Goal: Task Accomplishment & Management: Manage account settings

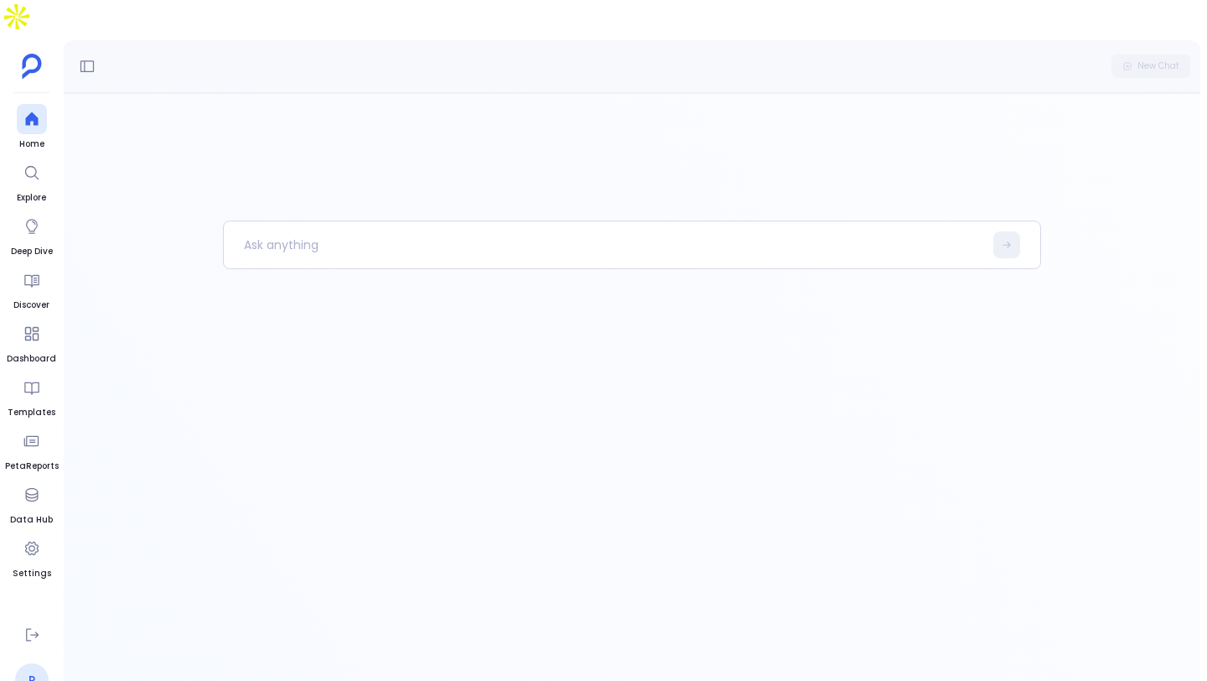
click at [34, 663] on link "P" at bounding box center [32, 680] width 34 height 34
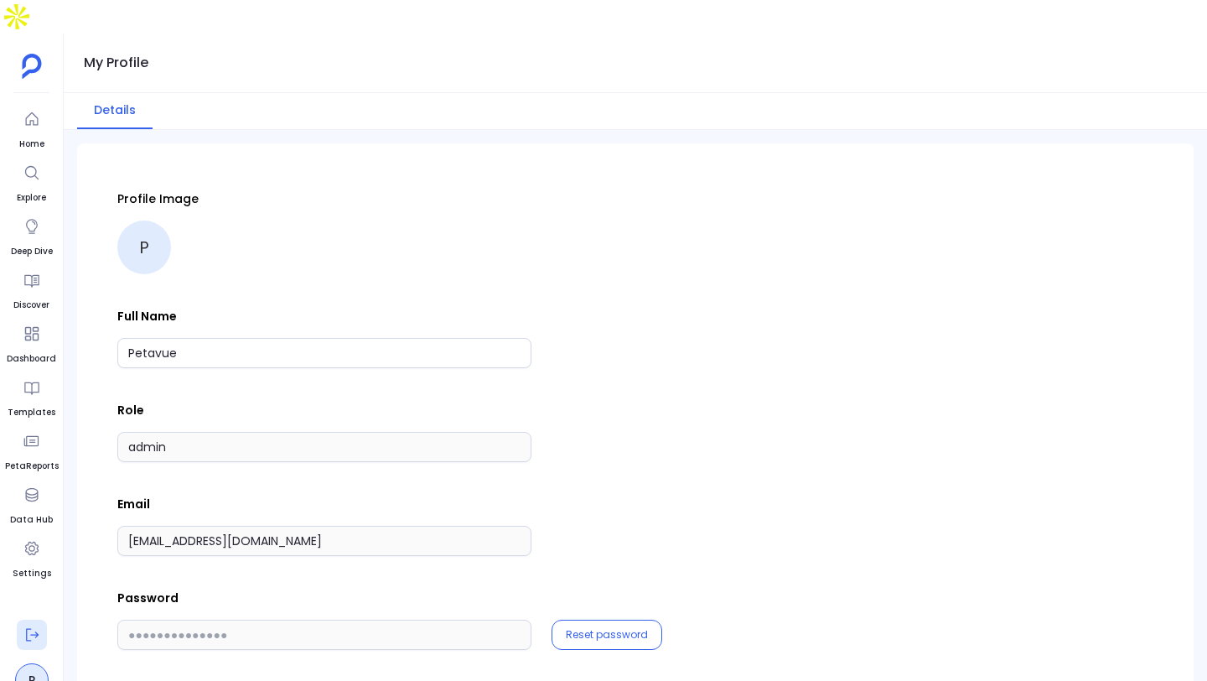
click at [28, 626] on icon at bounding box center [31, 634] width 17 height 17
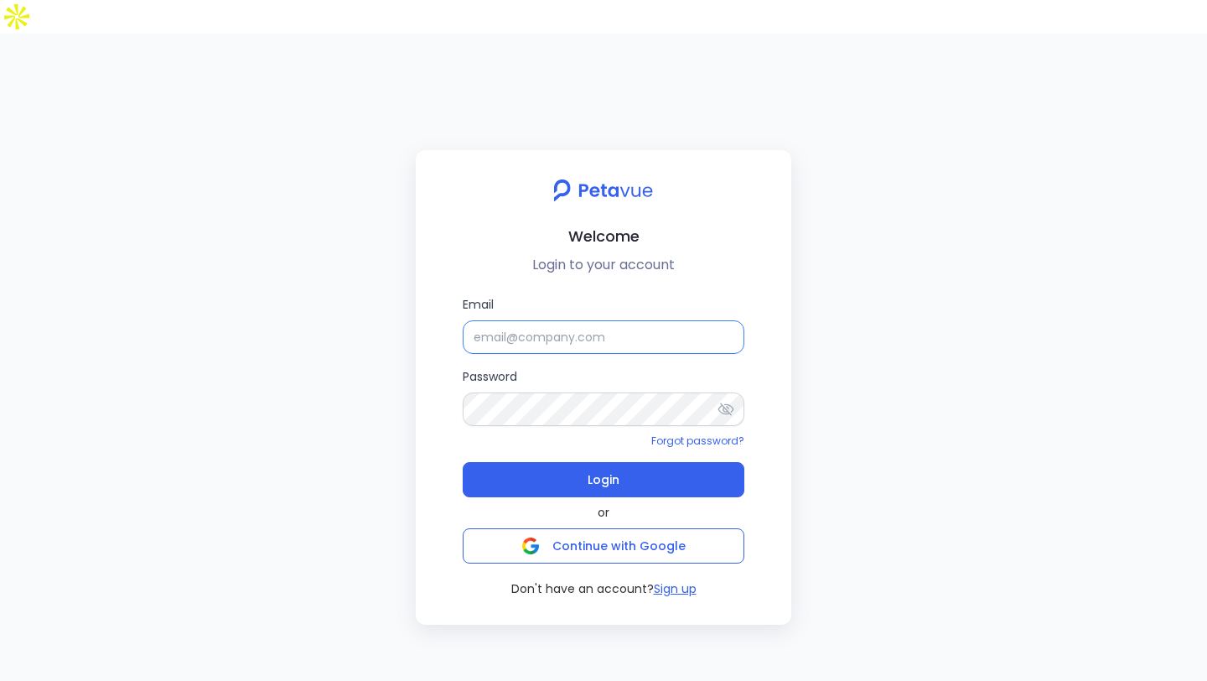
click at [559, 320] on input "Email" at bounding box center [604, 337] width 282 height 34
type input "p"
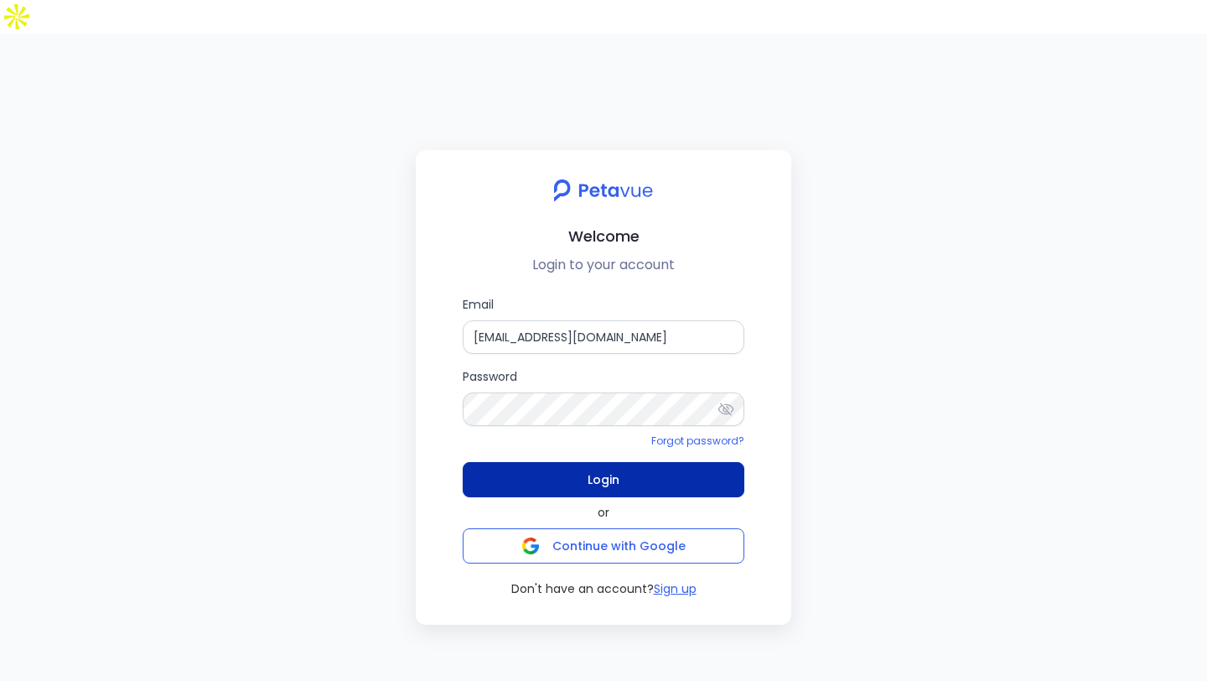
click at [605, 468] on span "Login" at bounding box center [604, 479] width 32 height 23
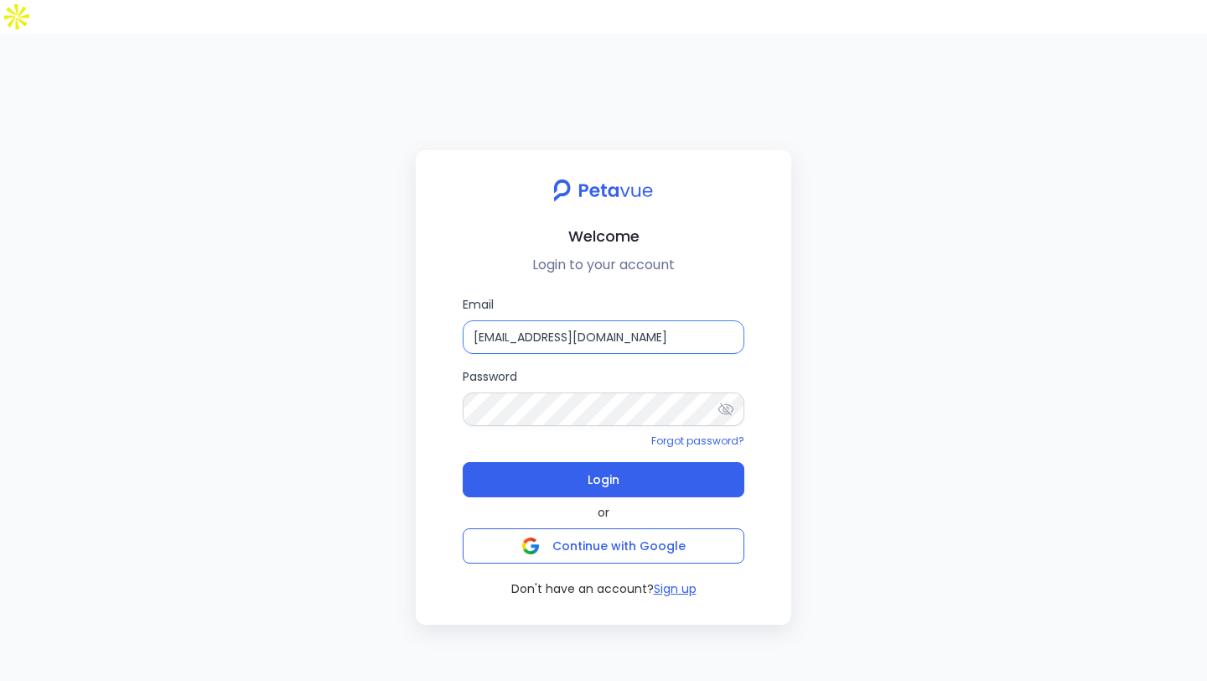
click at [515, 320] on input "[EMAIL_ADDRESS][DOMAIN_NAME]" at bounding box center [604, 337] width 282 height 34
type input "[EMAIL_ADDRESS][DOMAIN_NAME]"
click at [649, 462] on button "Login" at bounding box center [604, 479] width 282 height 35
